Goal: Transaction & Acquisition: Purchase product/service

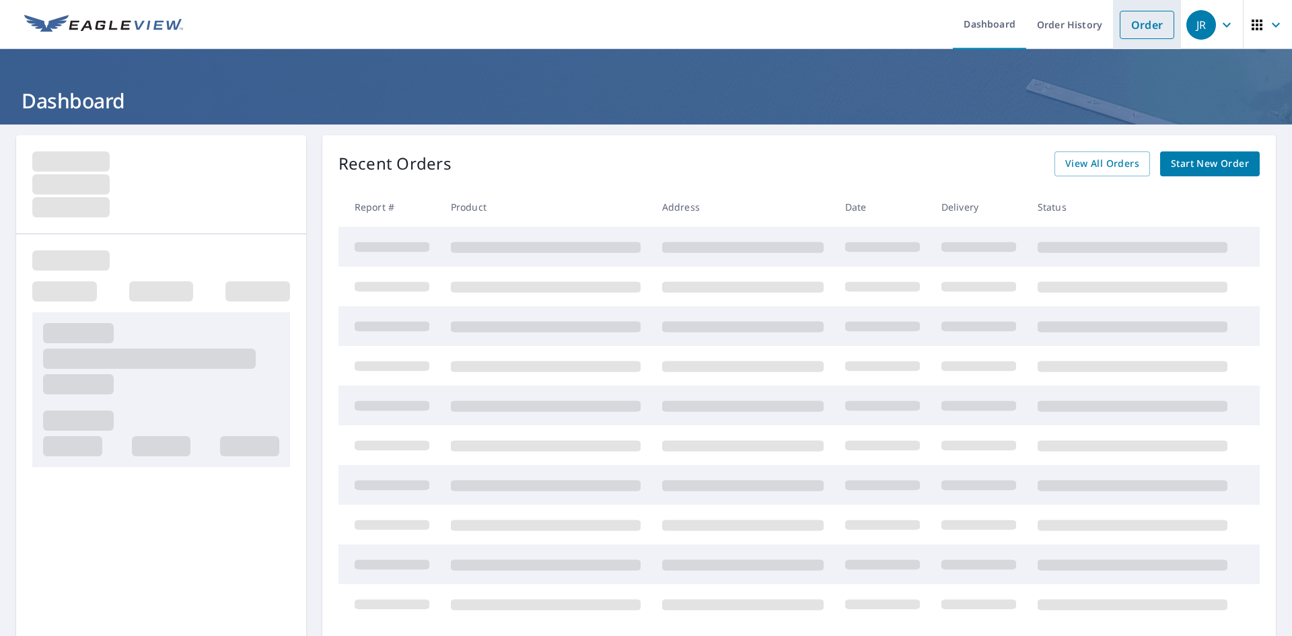
click at [1123, 33] on link "Order" at bounding box center [1147, 25] width 55 height 28
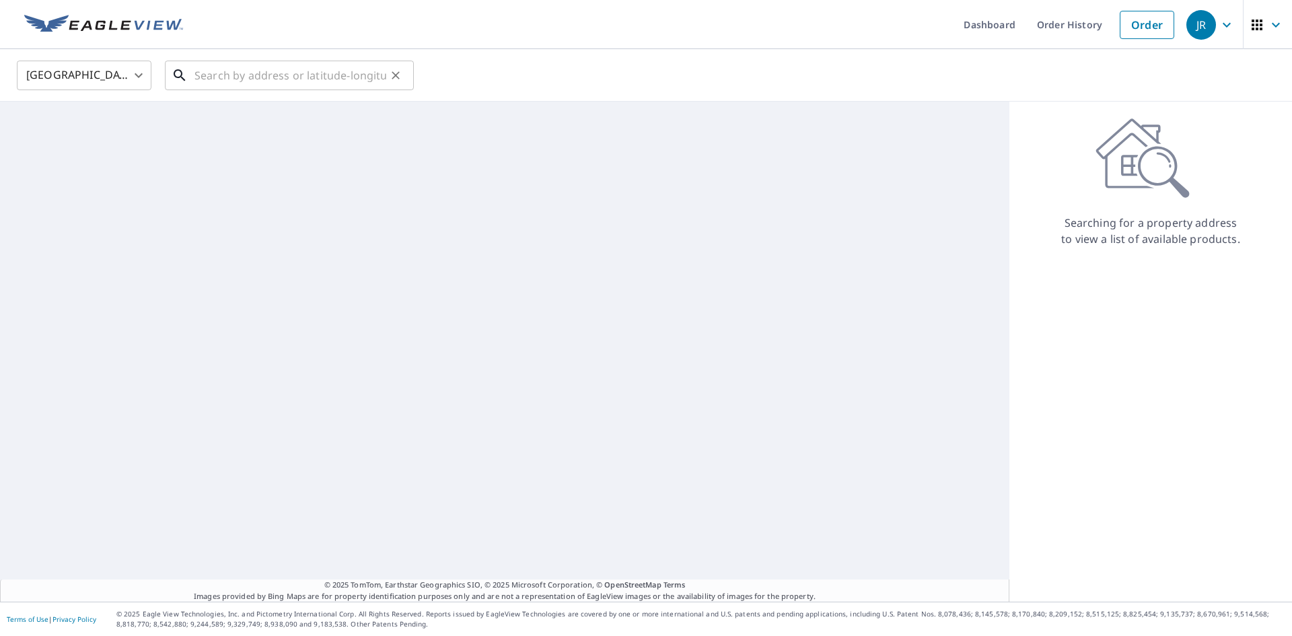
click at [246, 73] on input "text" at bounding box center [291, 76] width 192 height 38
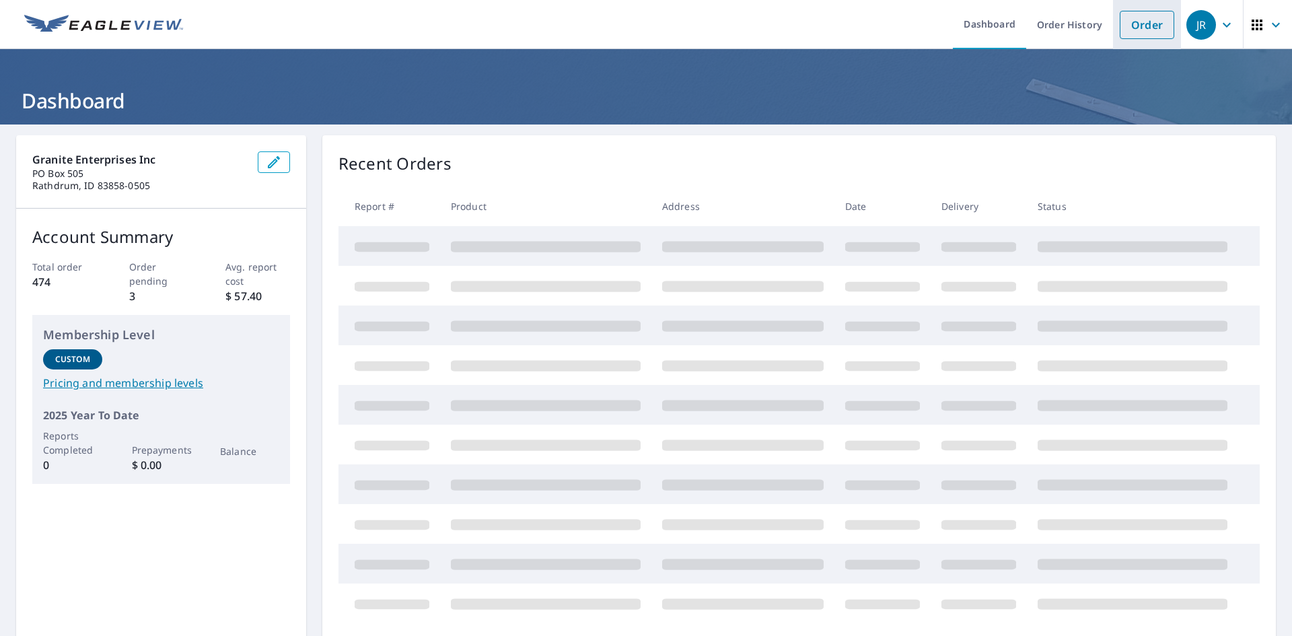
click at [1124, 15] on link "Order" at bounding box center [1147, 25] width 55 height 28
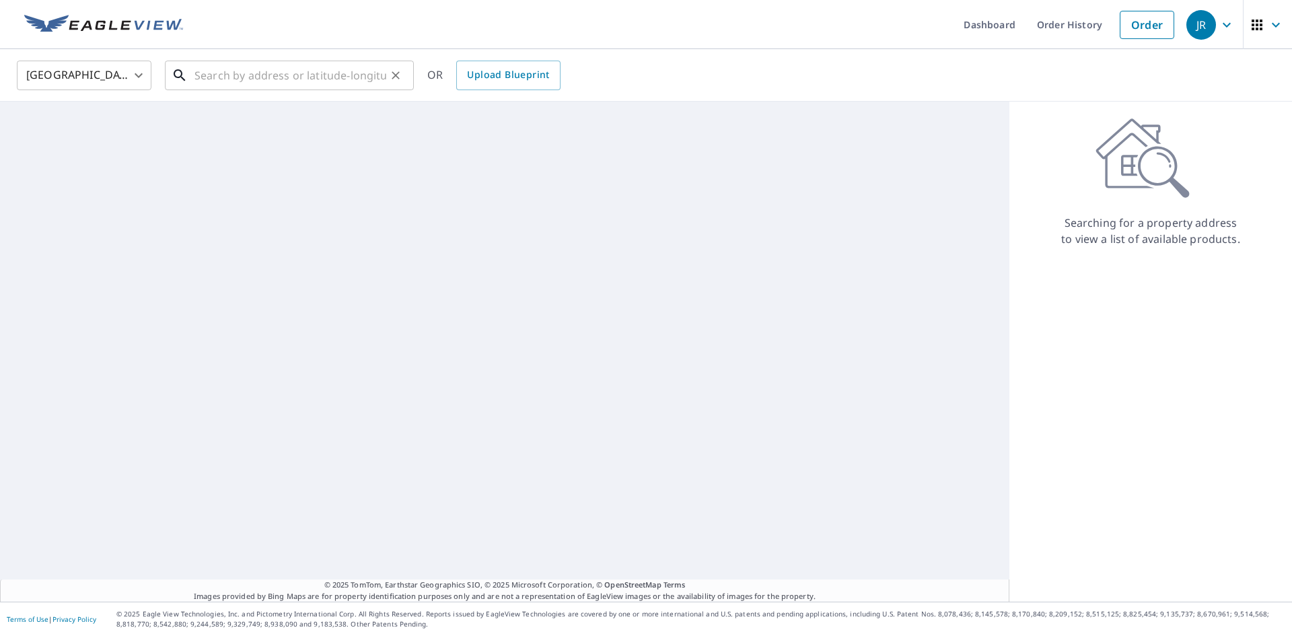
click at [222, 80] on input "text" at bounding box center [291, 76] width 192 height 38
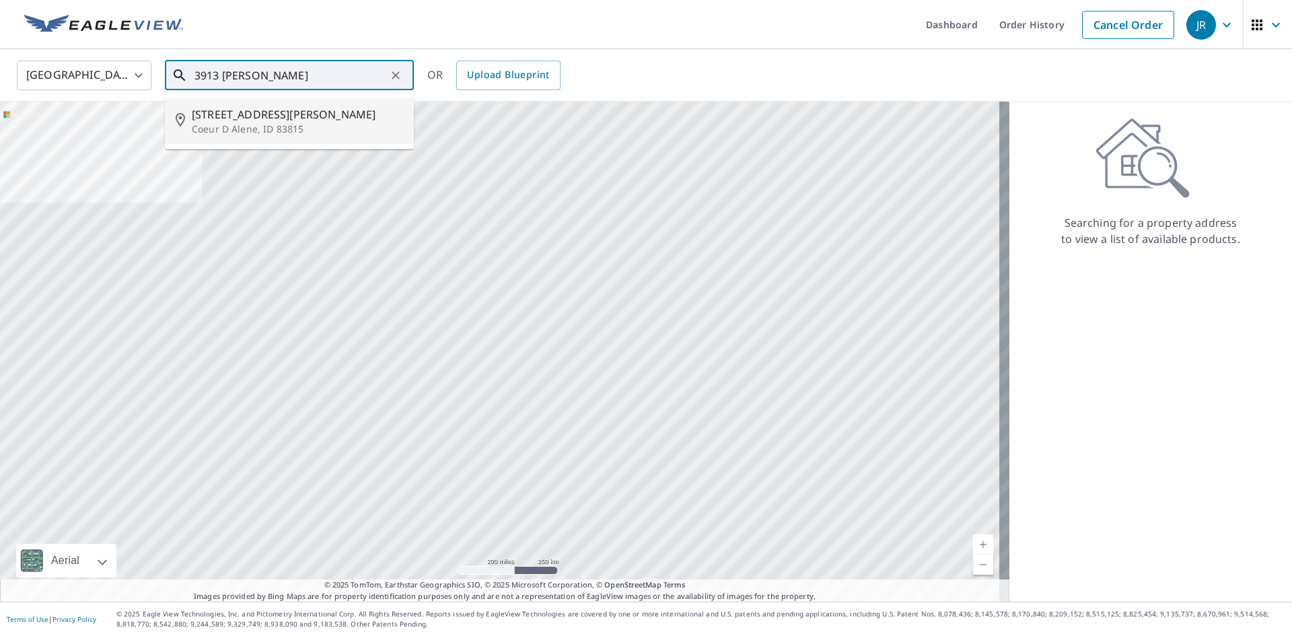
click at [230, 132] on p "Coeur D Alene, ID 83815" at bounding box center [297, 129] width 211 height 13
type input "[STREET_ADDRESS][PERSON_NAME]"
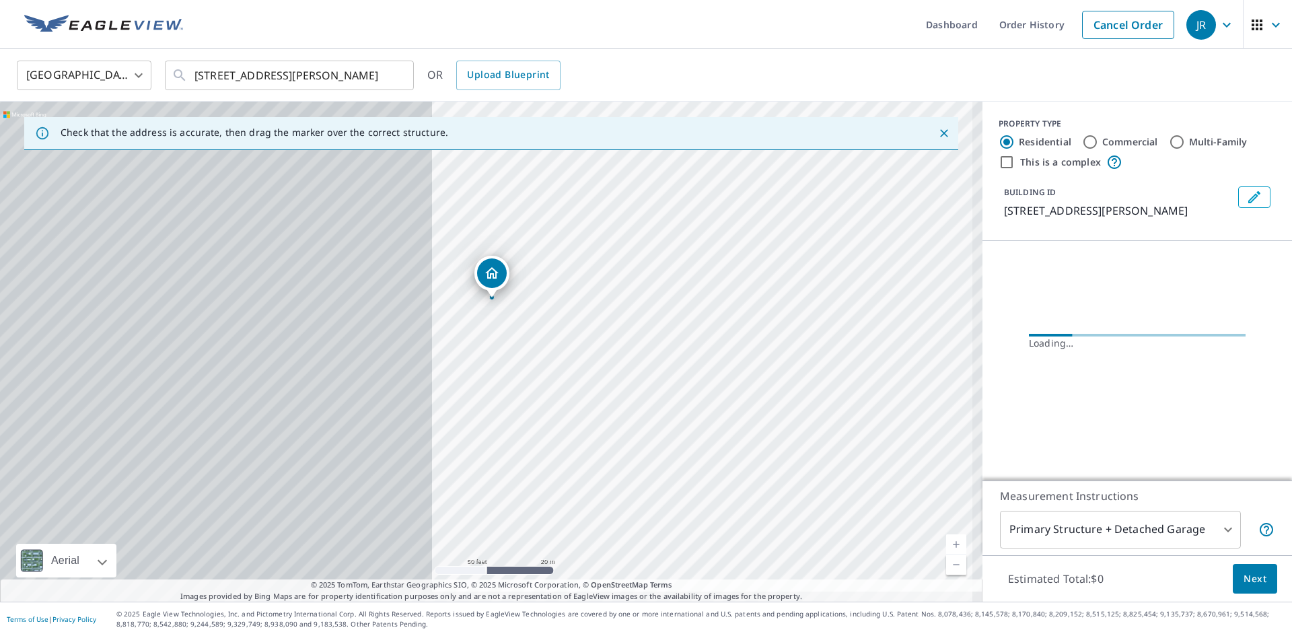
drag, startPoint x: 43, startPoint y: 392, endPoint x: 746, endPoint y: 387, distance: 702.7
click at [746, 387] on div "[STREET_ADDRESS][PERSON_NAME]" at bounding box center [491, 352] width 983 height 500
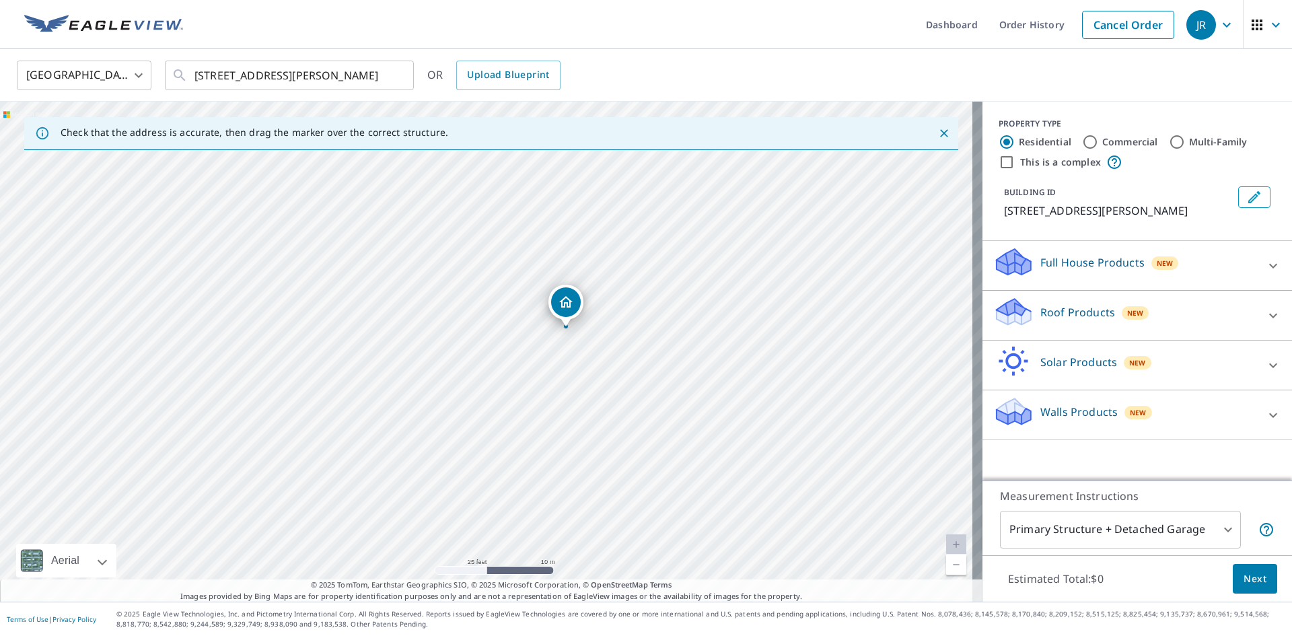
drag, startPoint x: 445, startPoint y: 378, endPoint x: 524, endPoint y: 355, distance: 82.0
click at [524, 355] on div "[STREET_ADDRESS][PERSON_NAME]" at bounding box center [491, 352] width 983 height 500
click at [1059, 317] on p "Roof Products" at bounding box center [1078, 312] width 75 height 16
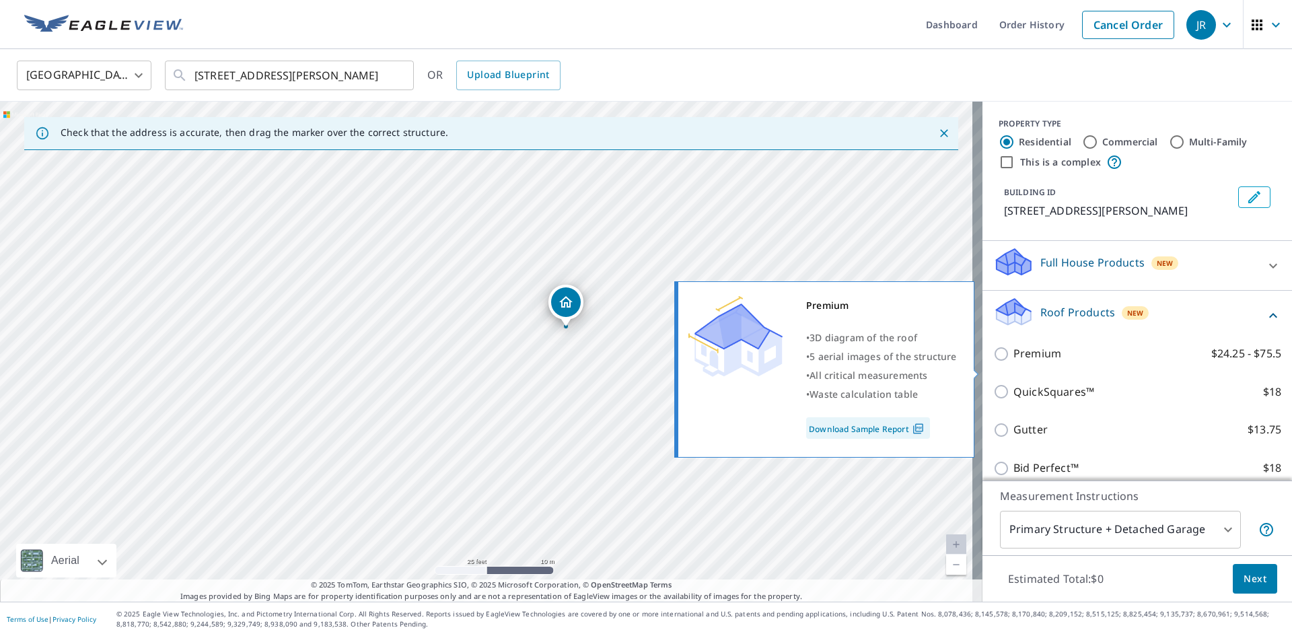
click at [993, 362] on input "Premium $24.25 - $75.5" at bounding box center [1003, 354] width 20 height 16
checkbox input "true"
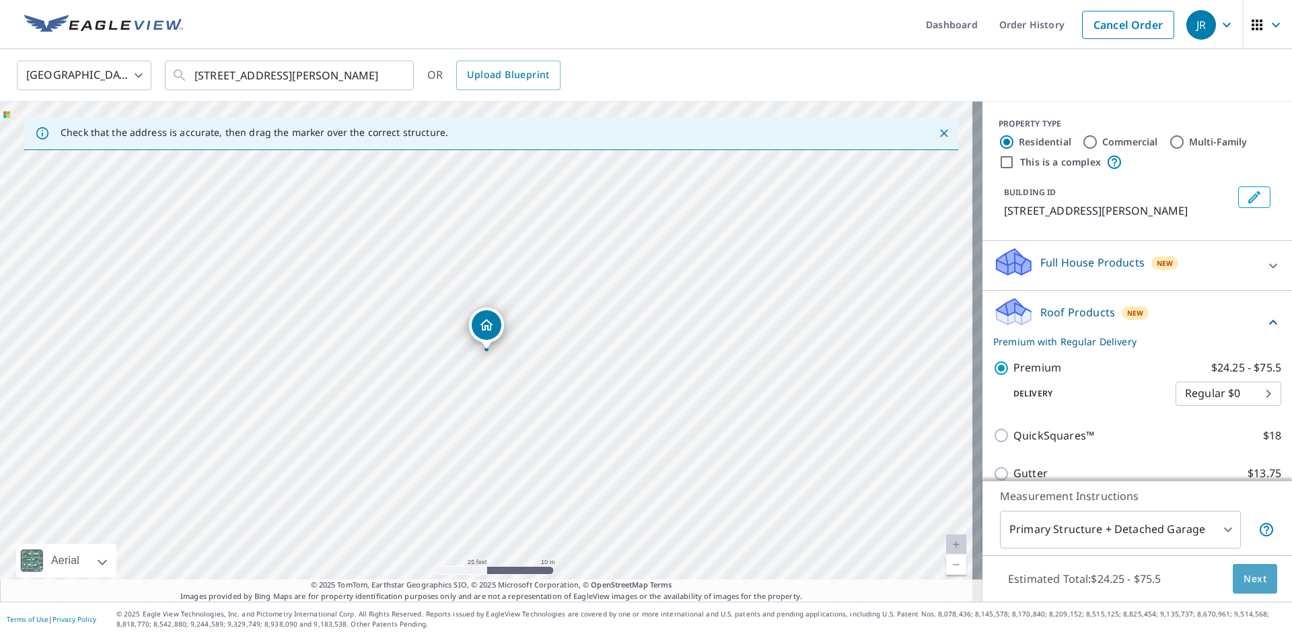
click at [1257, 580] on button "Next" at bounding box center [1255, 579] width 44 height 30
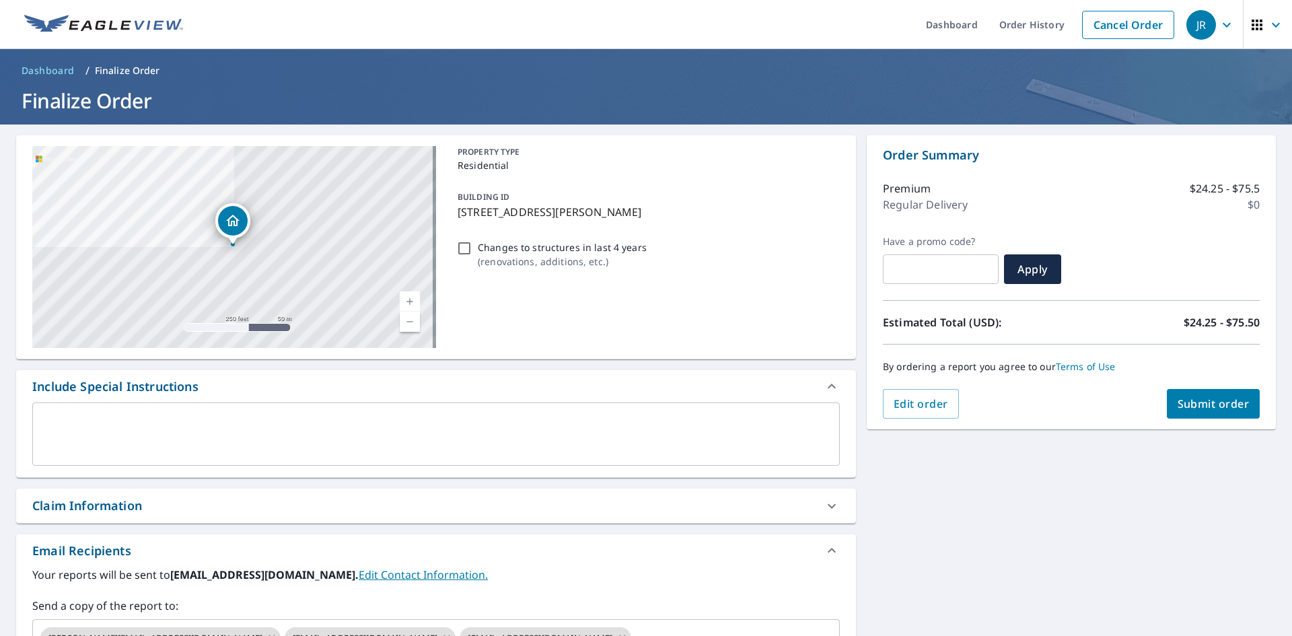
click at [1220, 403] on span "Submit order" at bounding box center [1214, 403] width 72 height 15
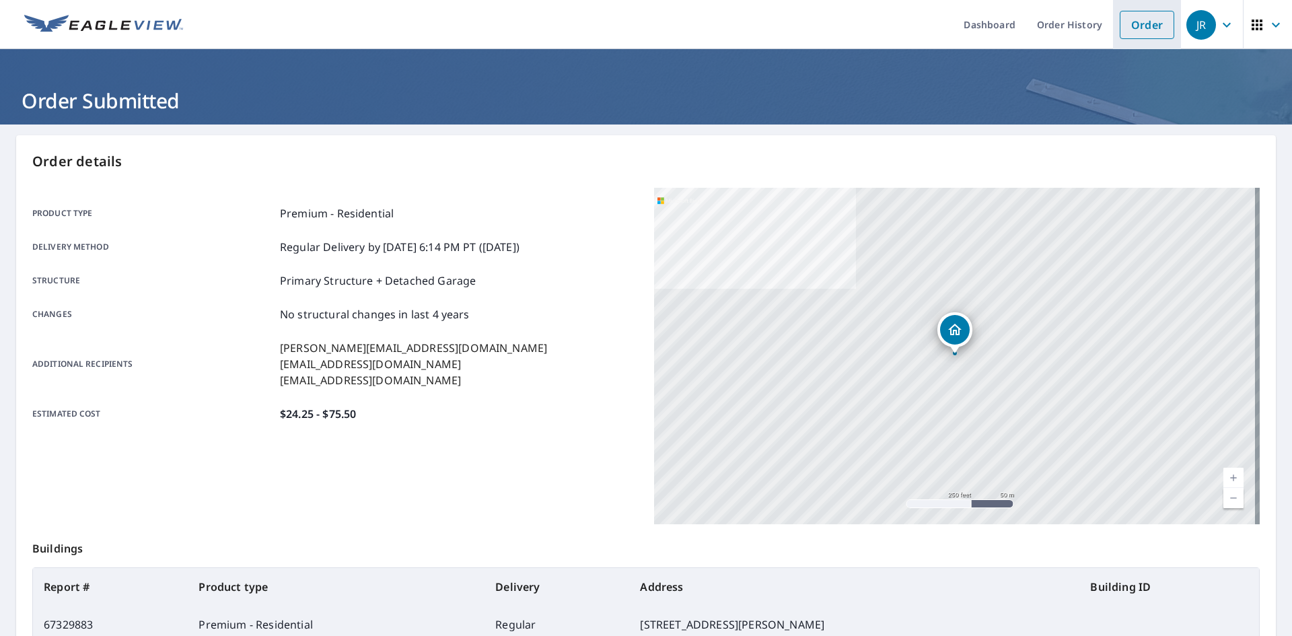
click at [1131, 32] on link "Order" at bounding box center [1147, 25] width 55 height 28
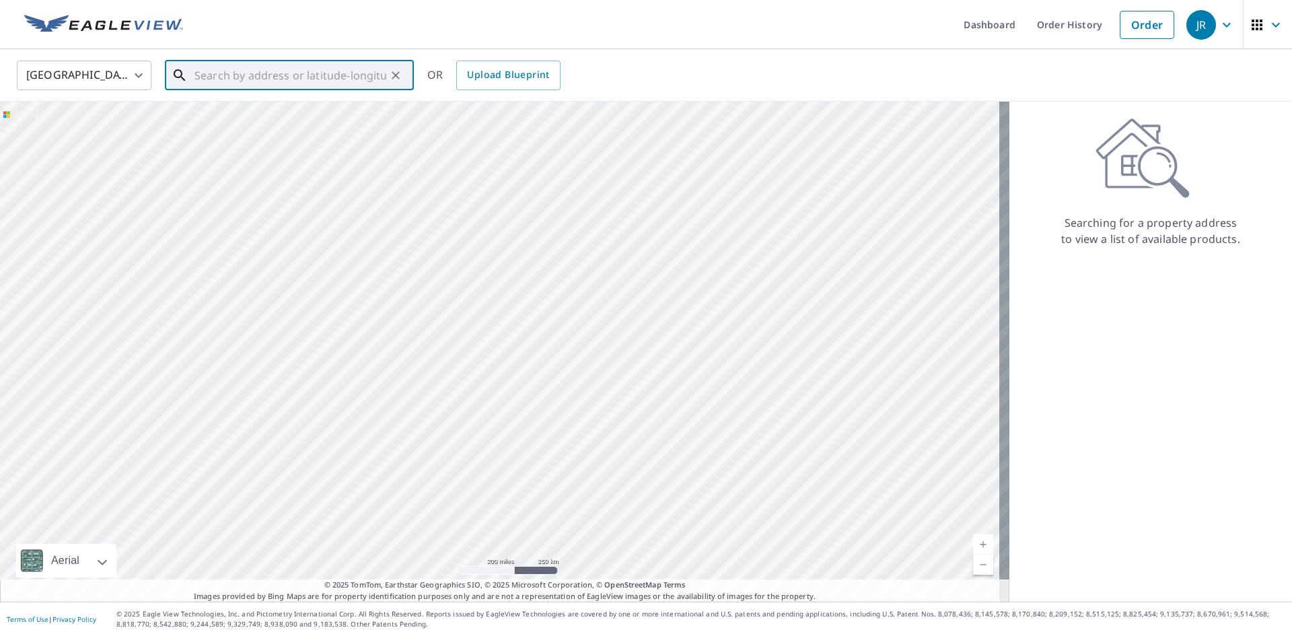
click at [330, 83] on input "text" at bounding box center [291, 76] width 192 height 38
click at [248, 112] on span "[STREET_ADDRESS]" at bounding box center [297, 114] width 211 height 16
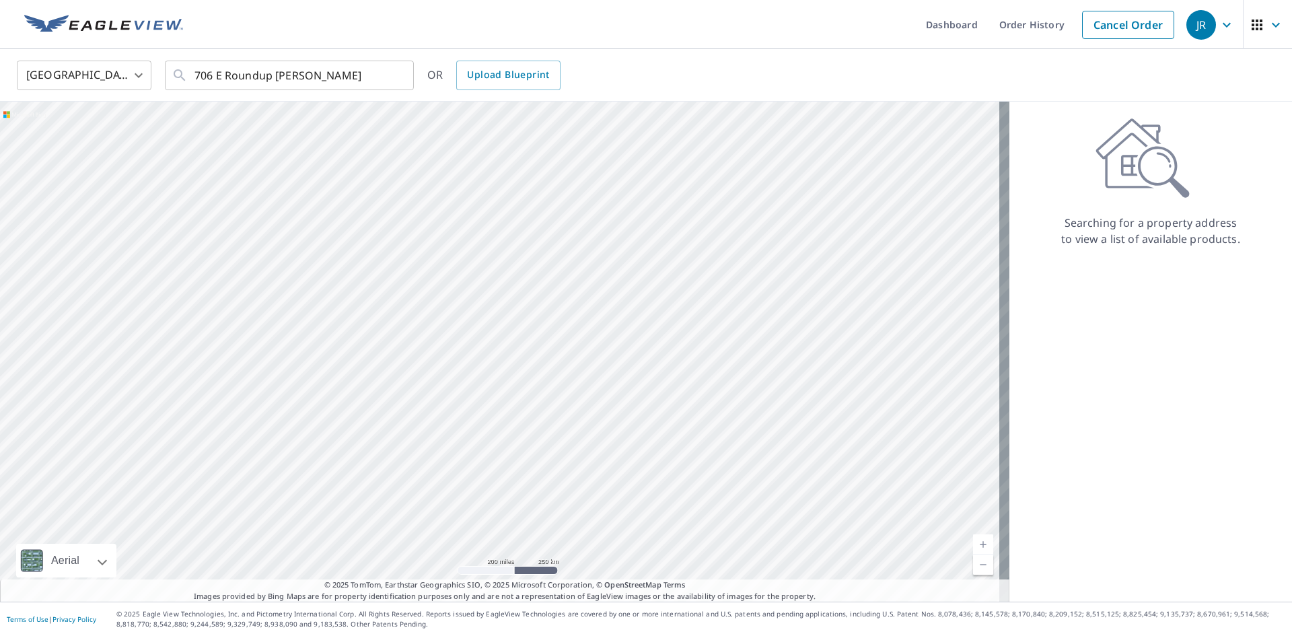
type input "[STREET_ADDRESS]"
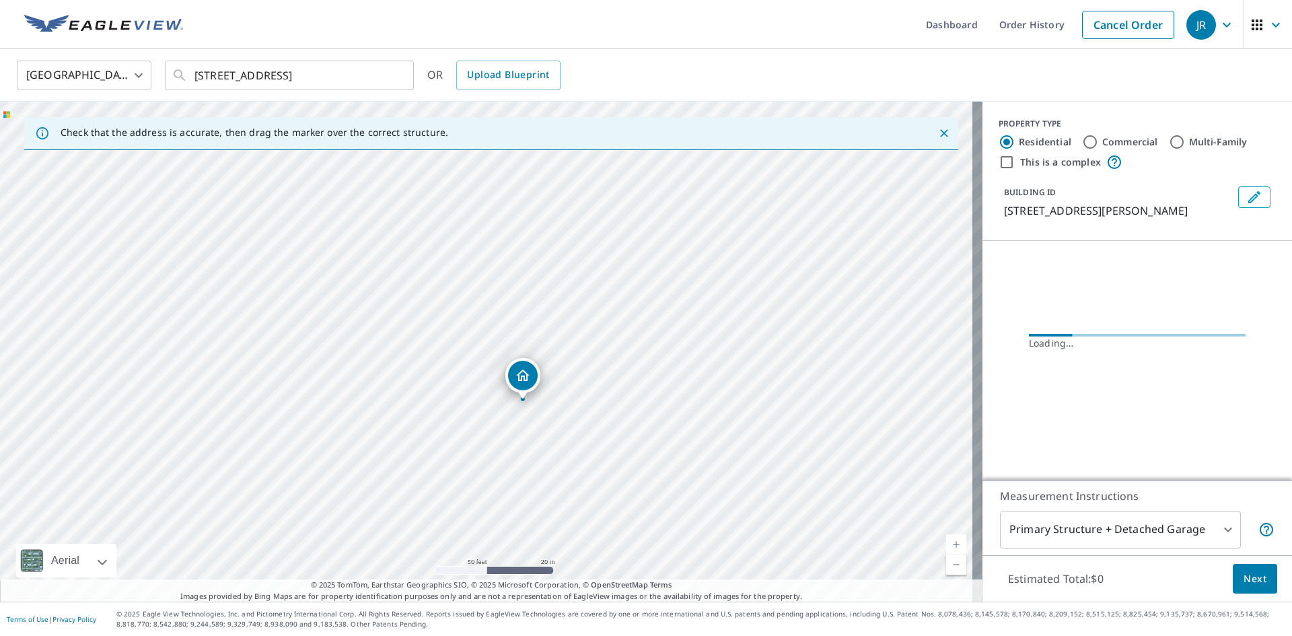
drag, startPoint x: 548, startPoint y: 349, endPoint x: 536, endPoint y: 264, distance: 86.2
click at [536, 264] on div "[STREET_ADDRESS][PERSON_NAME]" at bounding box center [491, 352] width 983 height 500
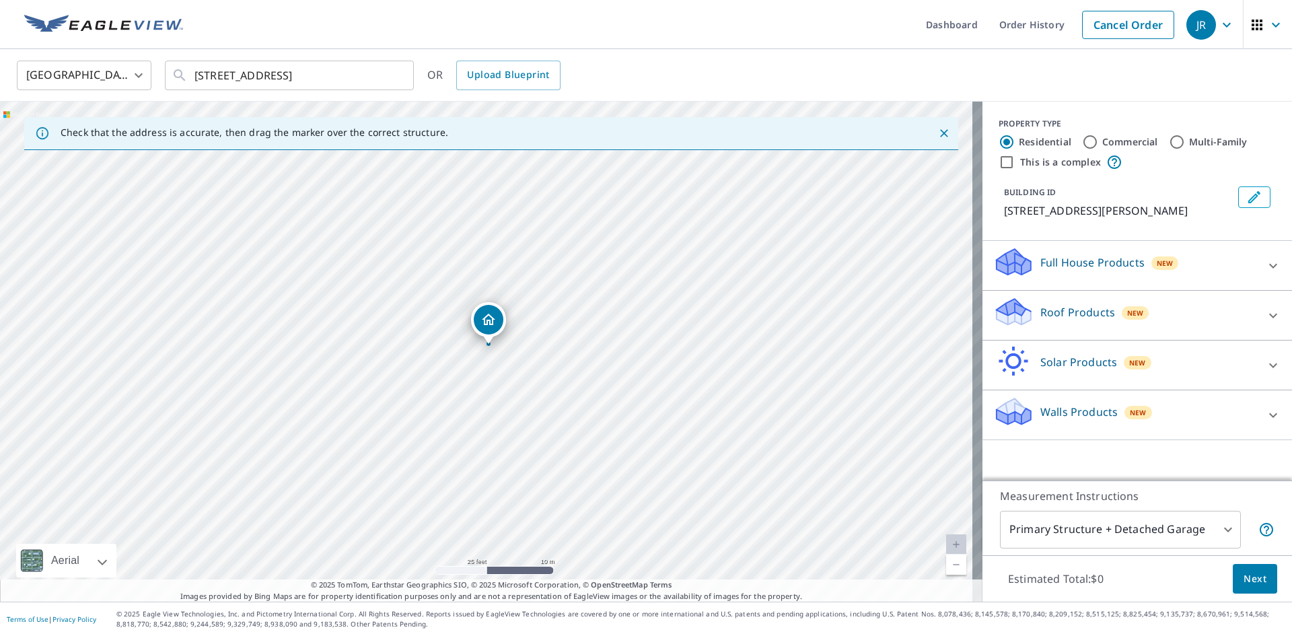
drag, startPoint x: 569, startPoint y: 423, endPoint x: 601, endPoint y: 326, distance: 102.2
click at [601, 326] on div "[STREET_ADDRESS][PERSON_NAME]" at bounding box center [491, 352] width 983 height 500
drag, startPoint x: 508, startPoint y: 394, endPoint x: 585, endPoint y: 359, distance: 85.0
click at [585, 359] on div "[STREET_ADDRESS][PERSON_NAME]" at bounding box center [491, 352] width 983 height 500
click at [1014, 306] on icon at bounding box center [1013, 312] width 40 height 32
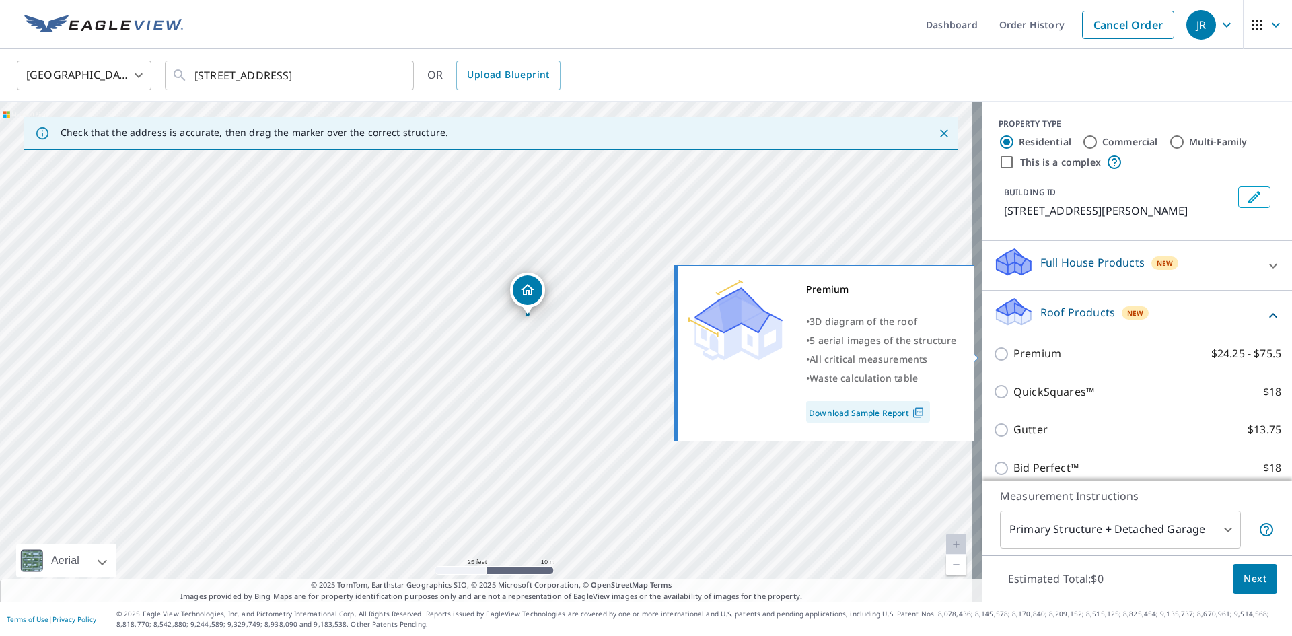
click at [1031, 355] on p "Premium" at bounding box center [1038, 353] width 48 height 17
click at [1014, 355] on input "Premium $24.25 - $75.5" at bounding box center [1003, 354] width 20 height 16
checkbox input "true"
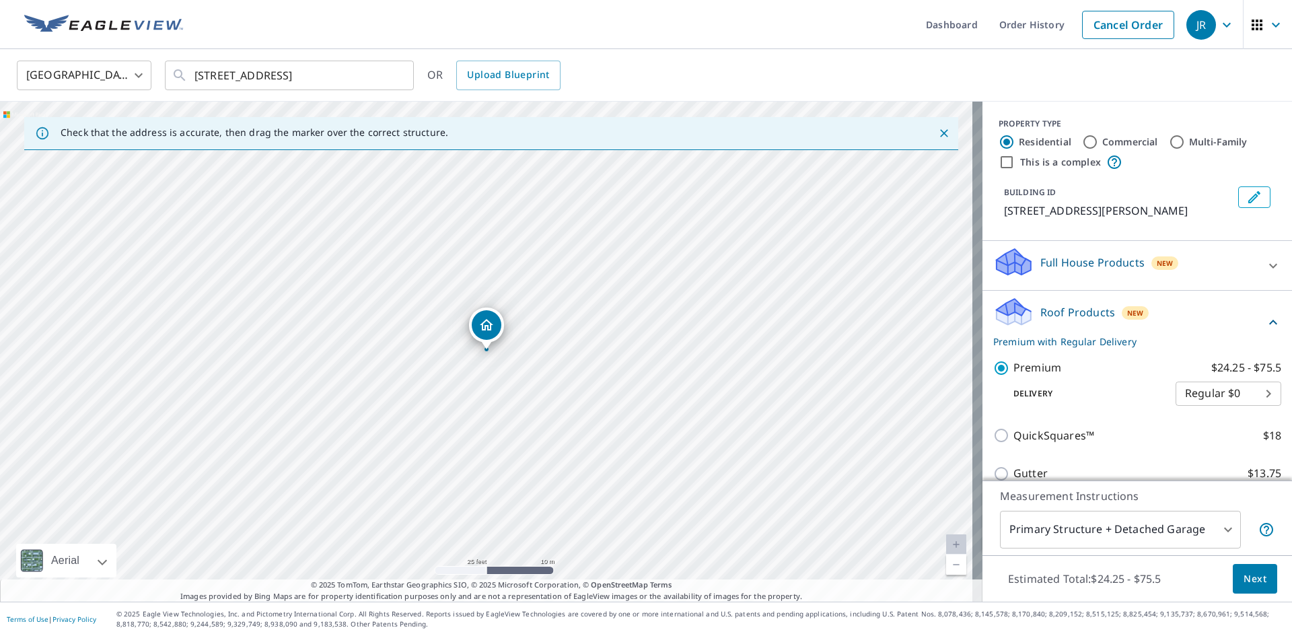
click at [1250, 573] on span "Next" at bounding box center [1255, 579] width 23 height 17
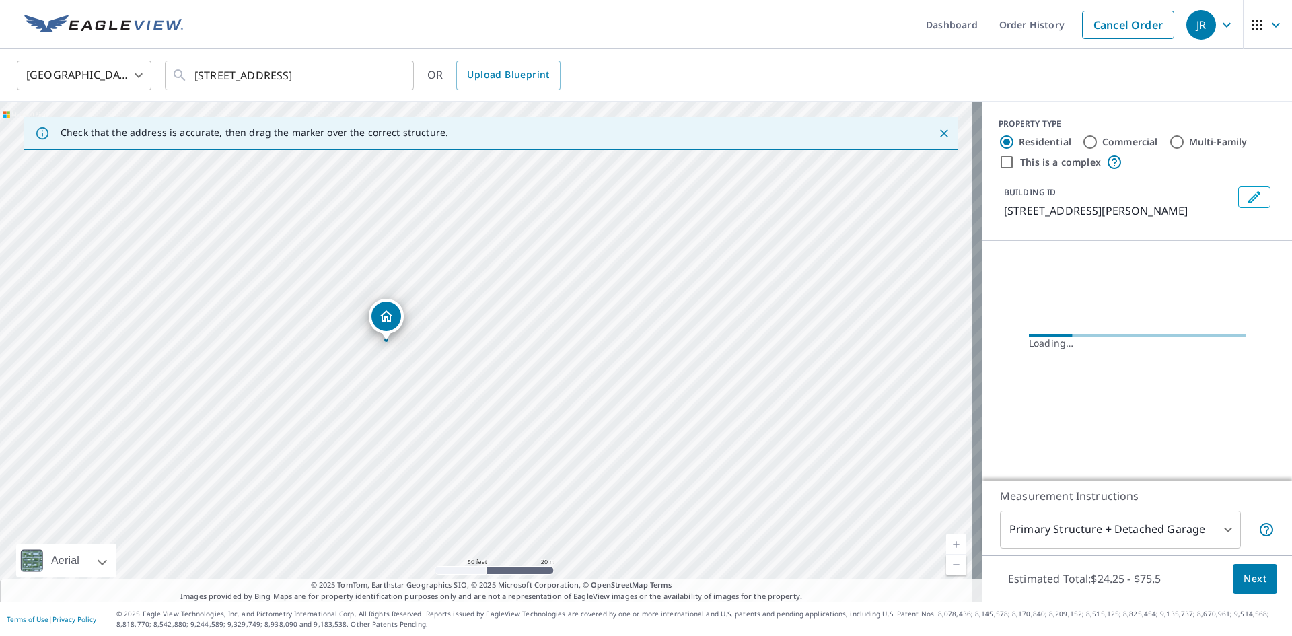
drag, startPoint x: 493, startPoint y: 413, endPoint x: 630, endPoint y: 320, distance: 165.8
click at [630, 320] on div "[STREET_ADDRESS][PERSON_NAME]" at bounding box center [491, 352] width 983 height 500
drag, startPoint x: 431, startPoint y: 374, endPoint x: 464, endPoint y: 349, distance: 41.7
click at [464, 349] on div "[STREET_ADDRESS][PERSON_NAME]" at bounding box center [491, 352] width 983 height 500
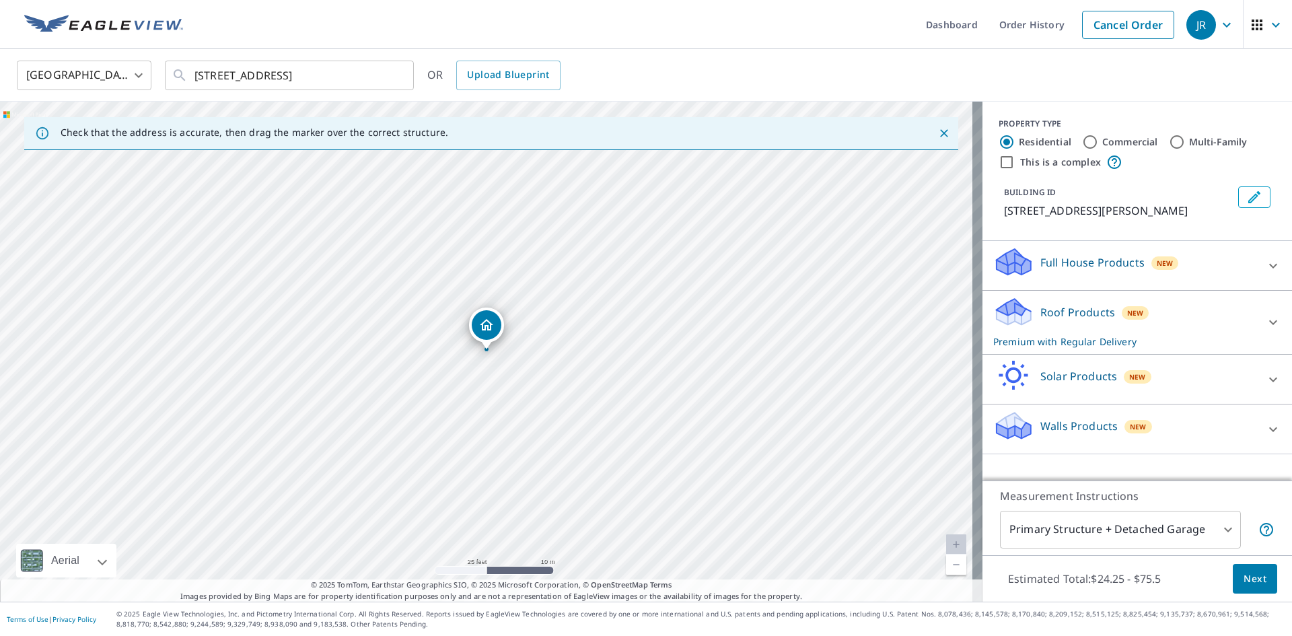
click at [1051, 311] on p "Roof Products" at bounding box center [1078, 312] width 75 height 16
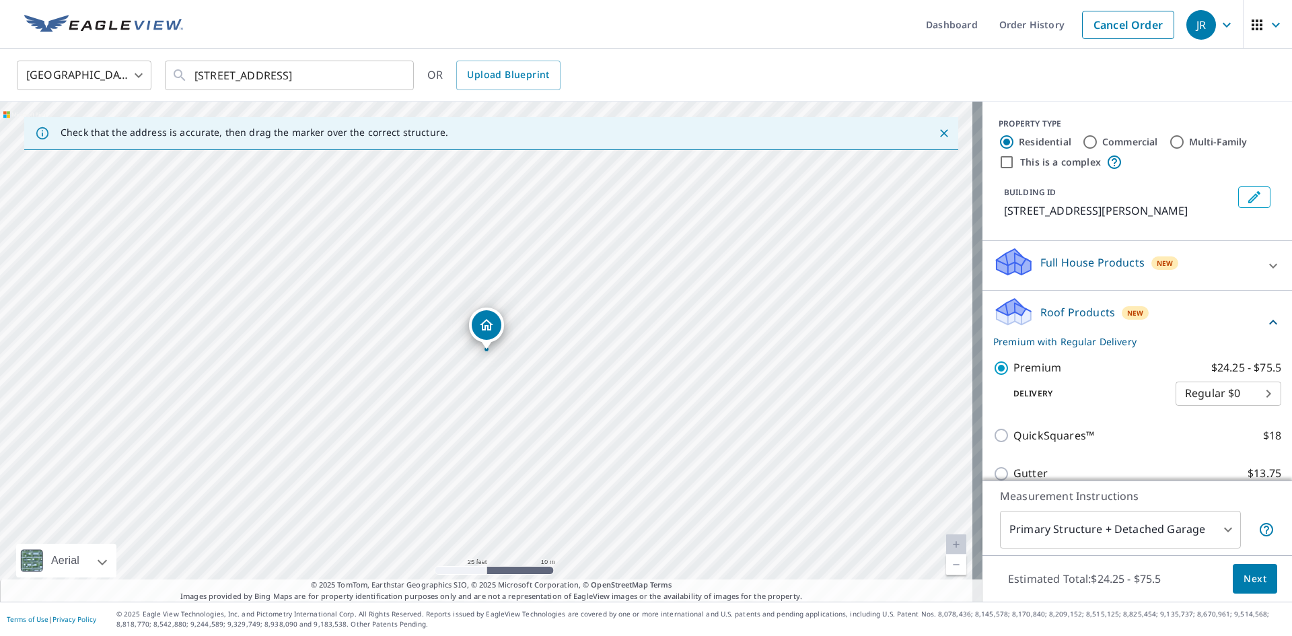
click at [1244, 576] on span "Next" at bounding box center [1255, 579] width 23 height 17
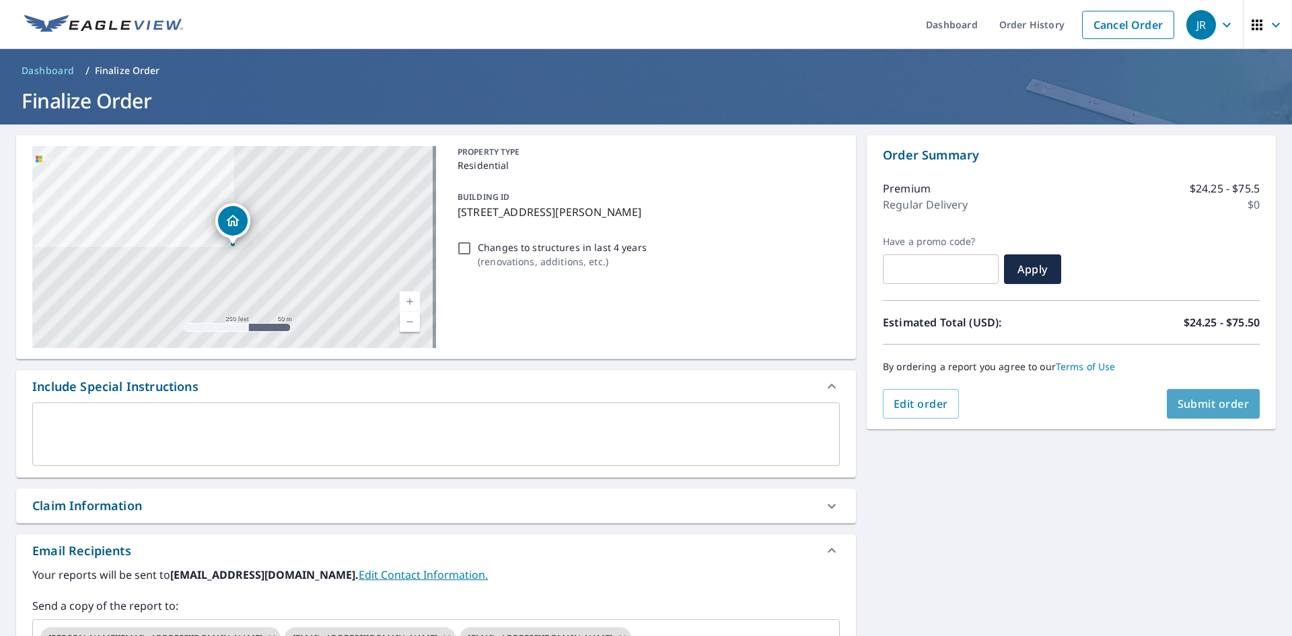
click at [1200, 413] on button "Submit order" at bounding box center [1214, 404] width 94 height 30
